Goal: Information Seeking & Learning: Learn about a topic

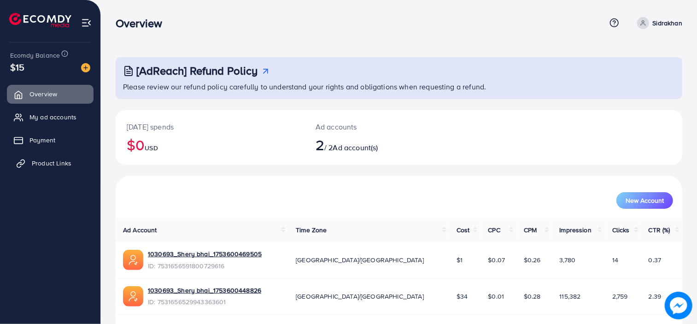
click at [51, 163] on span "Product Links" at bounding box center [52, 162] width 40 height 9
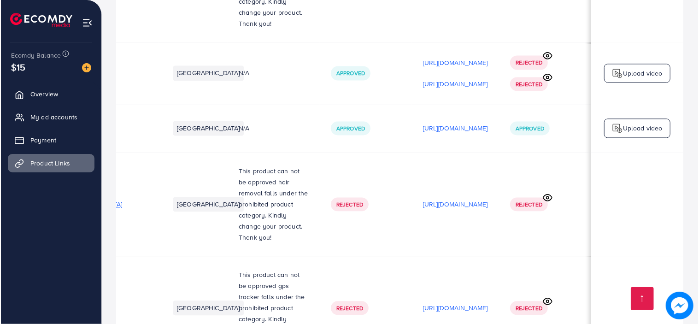
scroll to position [0, 209]
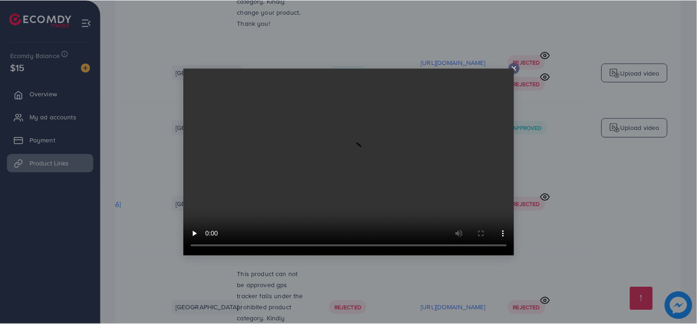
scroll to position [0, 209]
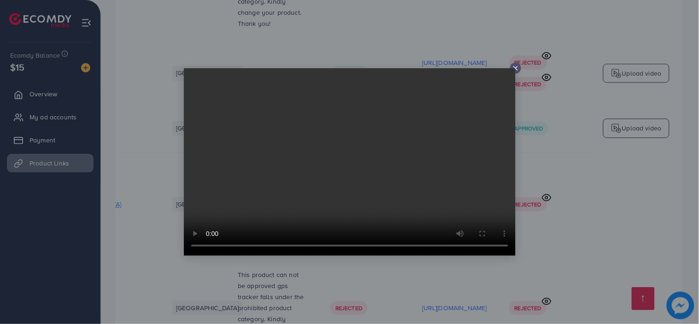
click at [513, 65] on icon at bounding box center [515, 67] width 7 height 7
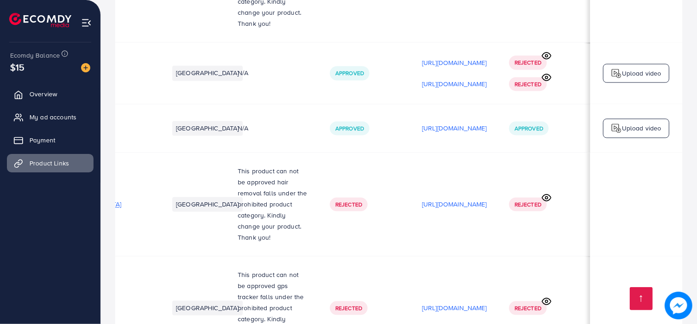
scroll to position [0, 207]
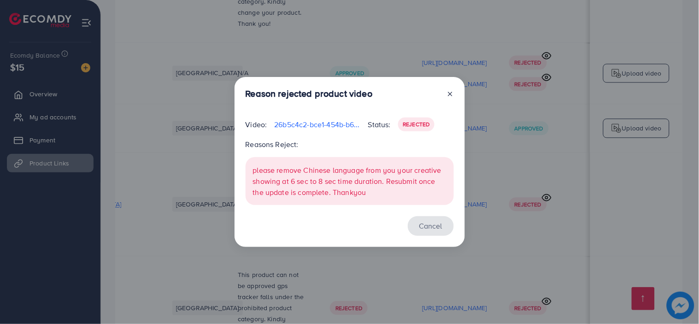
click at [424, 226] on button "Cancel" at bounding box center [431, 226] width 46 height 20
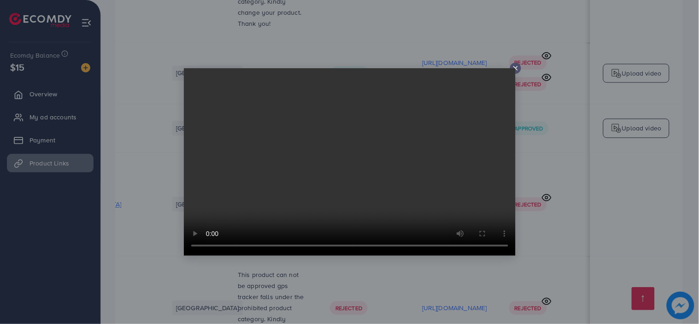
click at [512, 73] on video at bounding box center [350, 161] width 332 height 187
click at [516, 63] on div at bounding box center [515, 68] width 11 height 11
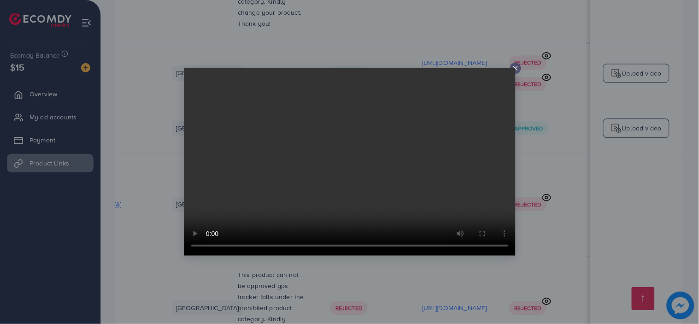
click at [514, 67] on icon at bounding box center [515, 67] width 7 height 7
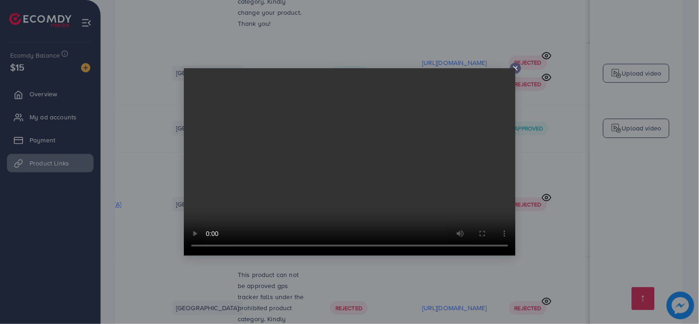
click at [514, 70] on video at bounding box center [350, 161] width 332 height 187
click at [516, 67] on line at bounding box center [516, 68] width 4 height 4
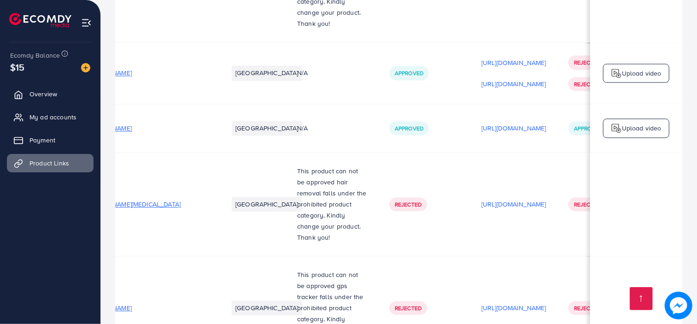
scroll to position [0, 0]
